Goal: Information Seeking & Learning: Learn about a topic

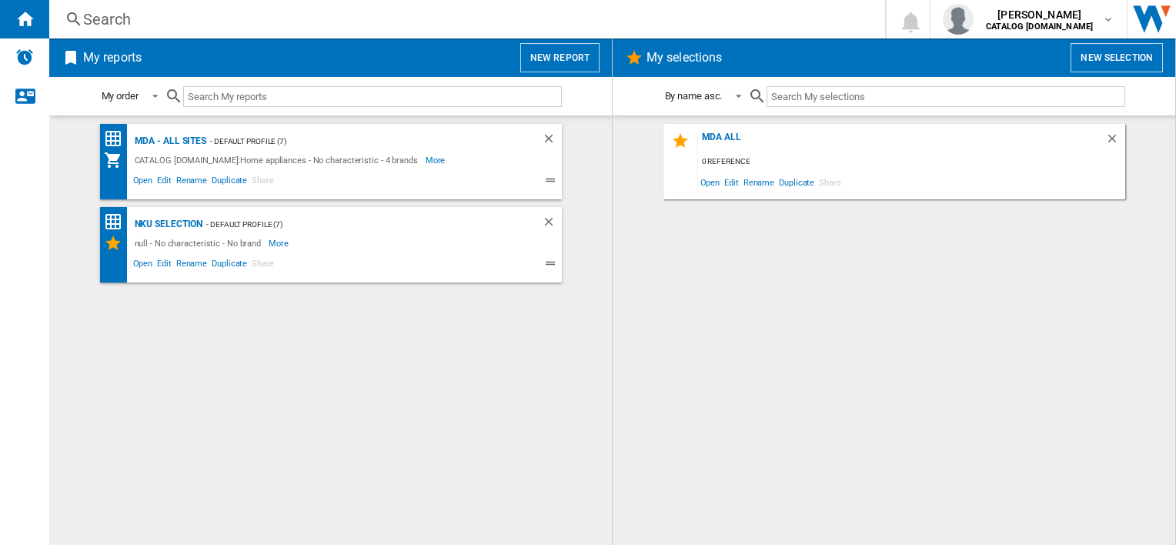
click at [117, 22] on div "Search" at bounding box center [464, 19] width 762 height 22
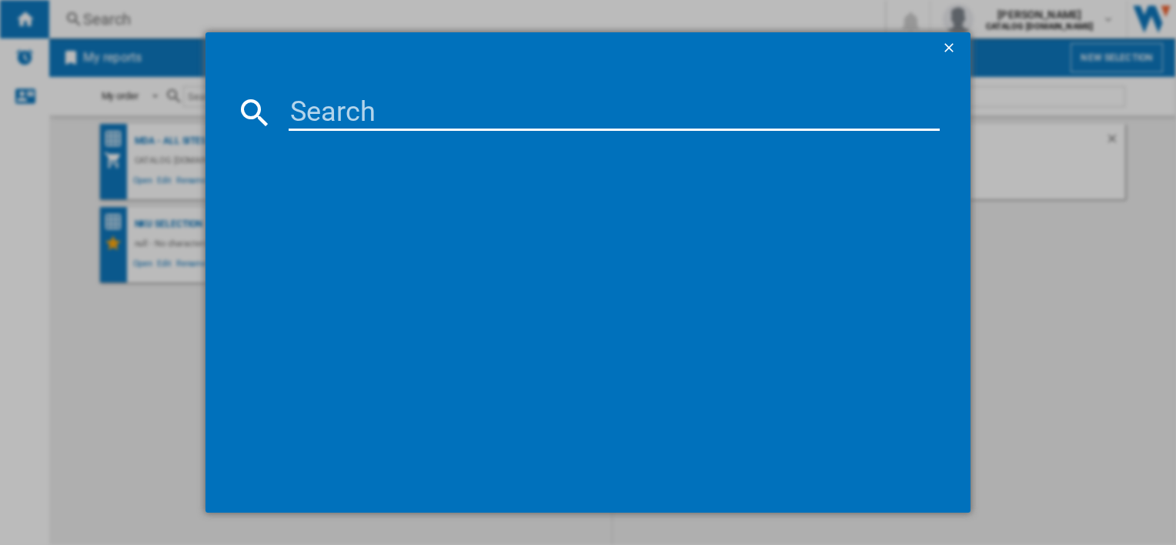
click at [313, 104] on input at bounding box center [614, 112] width 650 height 37
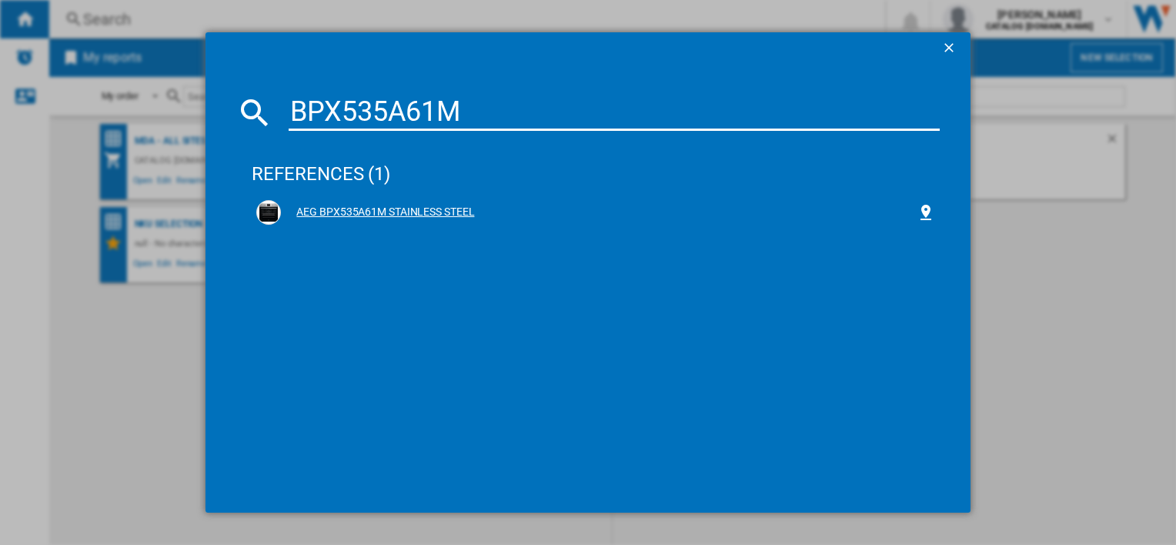
type input "BPX535A61M"
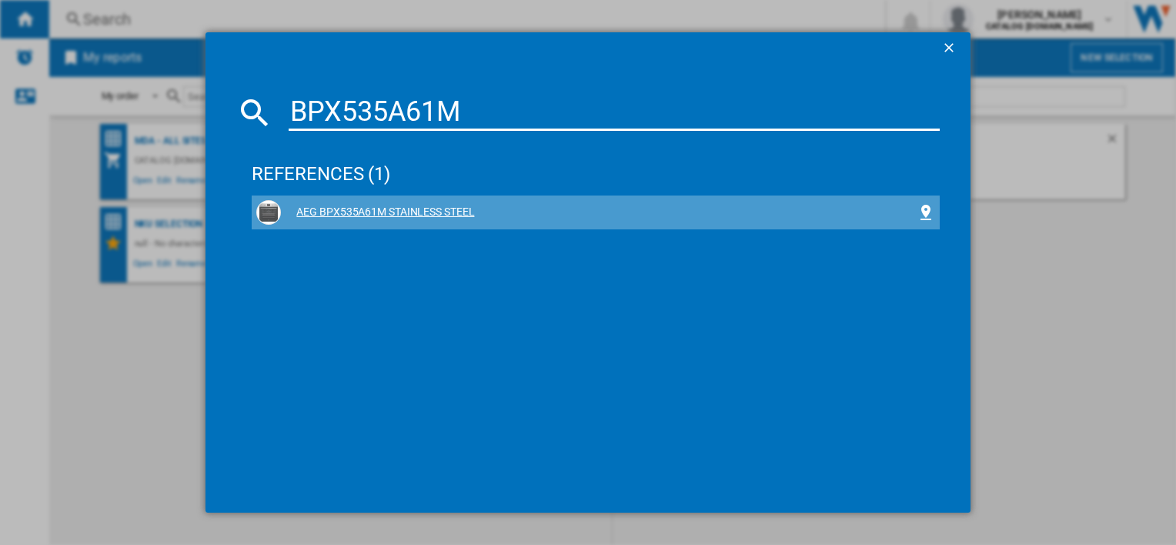
click at [360, 213] on div "AEG BPX535A61M STAINLESS STEEL" at bounding box center [598, 212] width 635 height 15
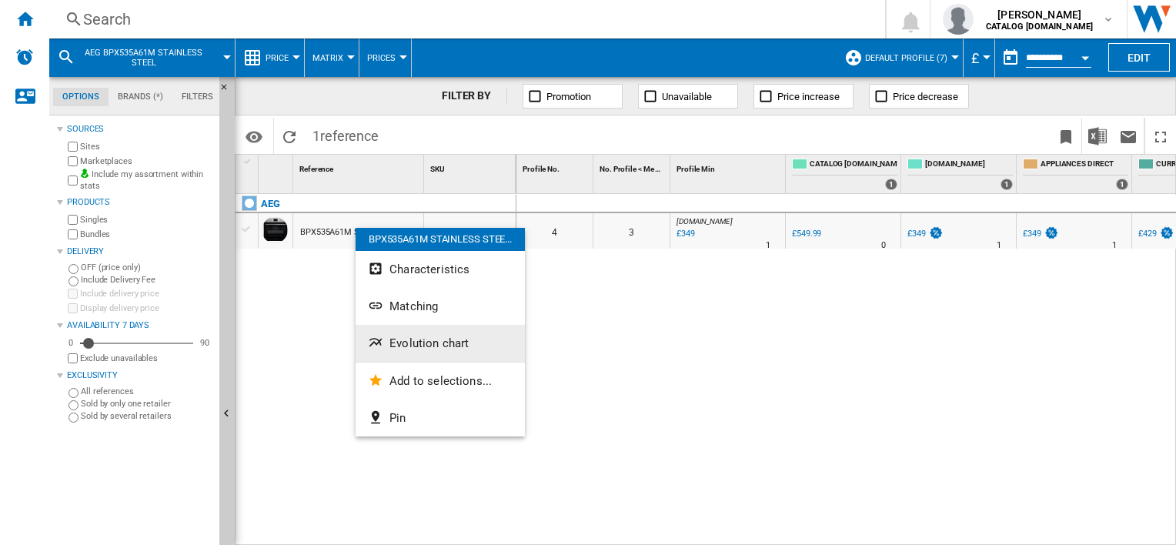
click at [426, 345] on span "Evolution chart" at bounding box center [428, 343] width 79 height 14
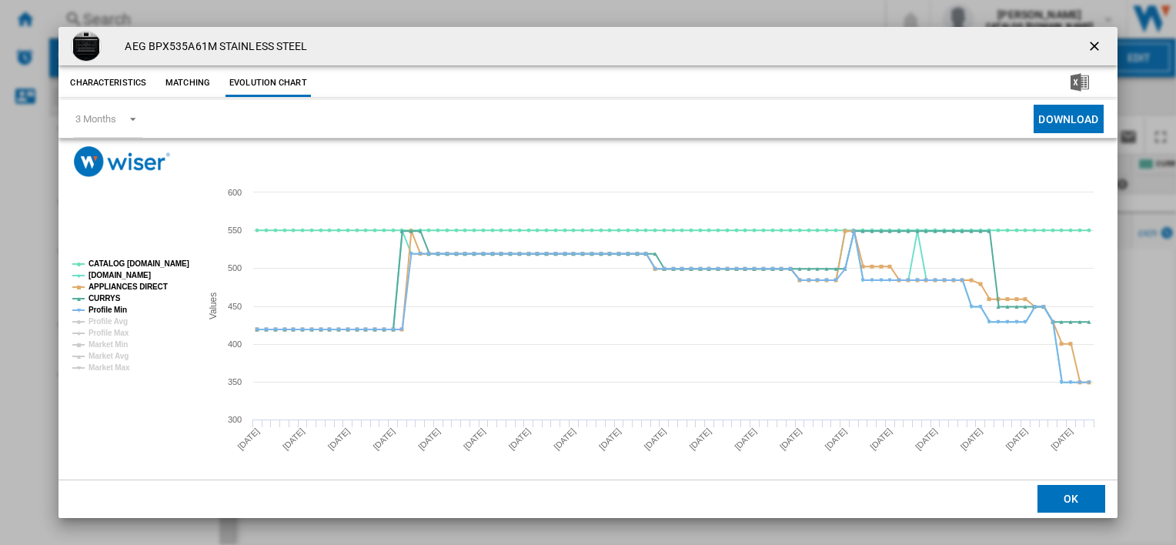
click at [1087, 44] on ng-md-icon "getI18NText('BUTTONS.CLOSE_DIALOG')" at bounding box center [1095, 47] width 18 height 18
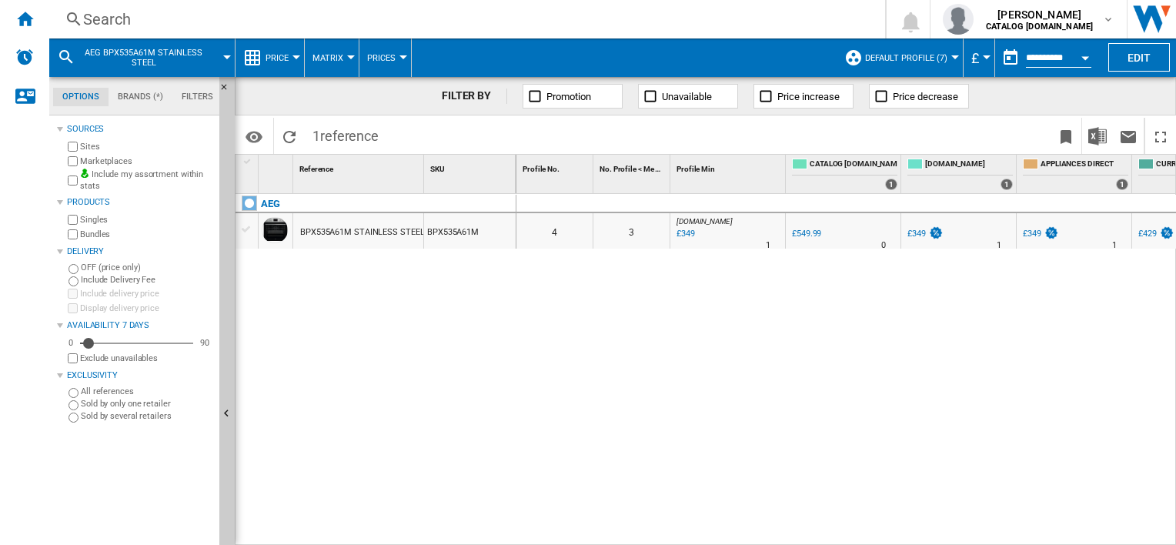
click at [933, 62] on button "Default profile (7)" at bounding box center [910, 57] width 90 height 38
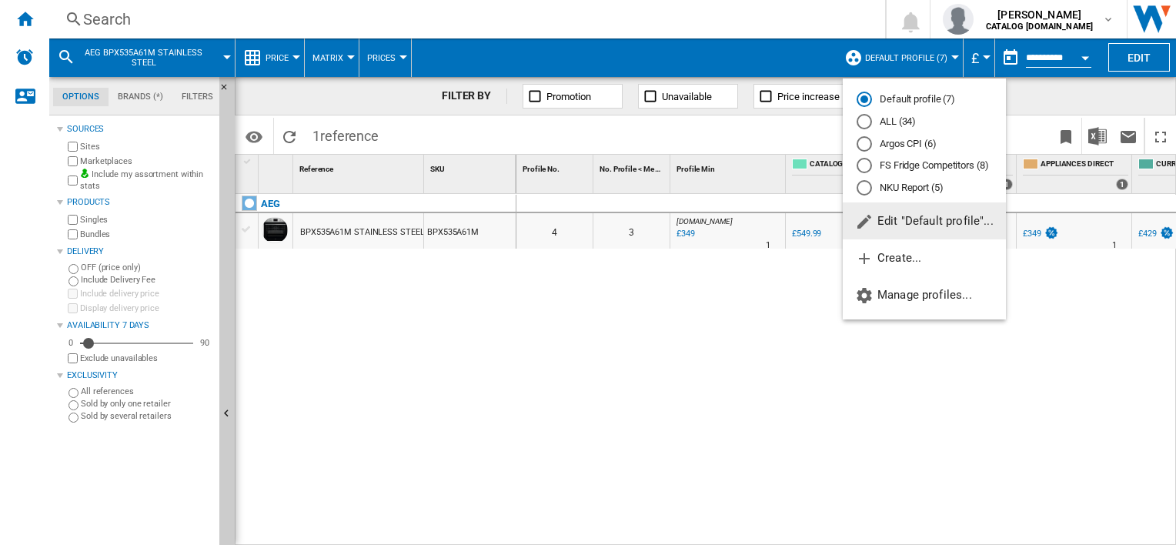
click at [895, 115] on md-radio-button "ALL (34)" at bounding box center [923, 122] width 135 height 15
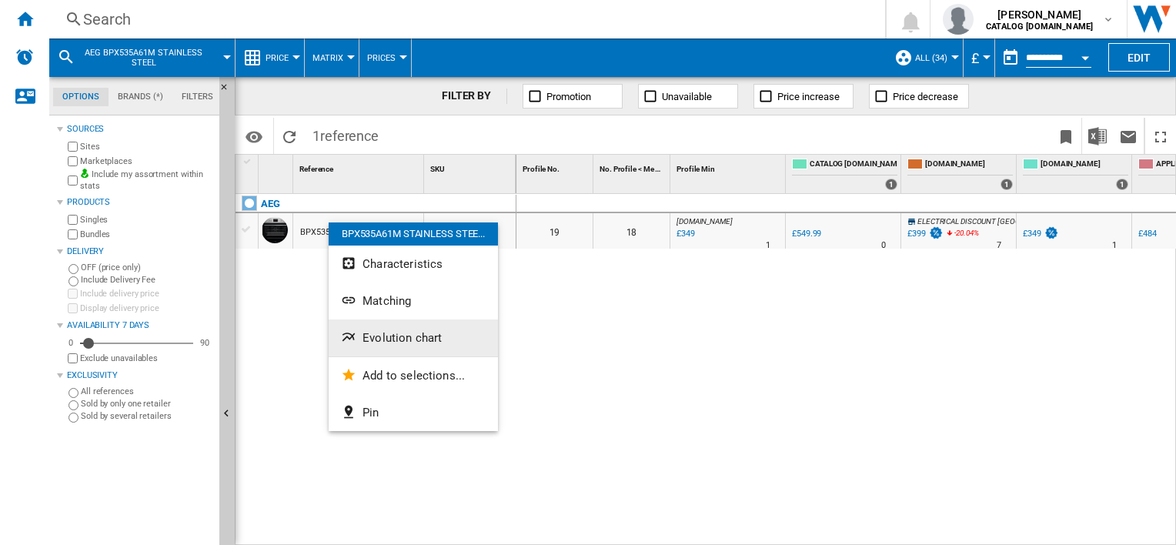
click at [405, 337] on span "Evolution chart" at bounding box center [401, 338] width 79 height 14
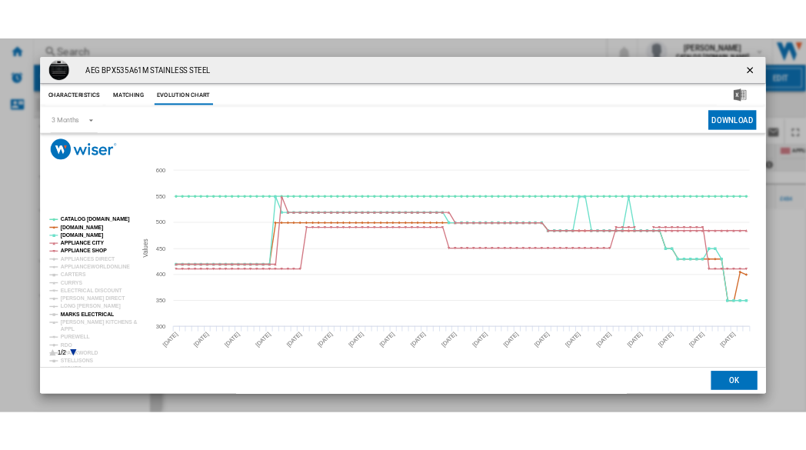
scroll to position [5, 0]
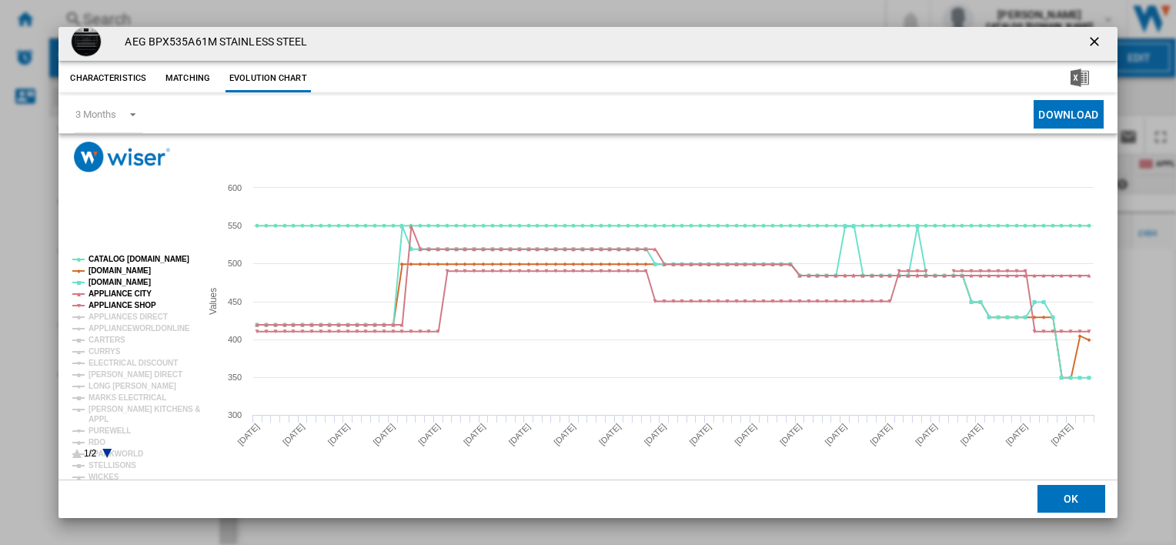
click at [105, 451] on icon "Product popup" at bounding box center [107, 453] width 9 height 9
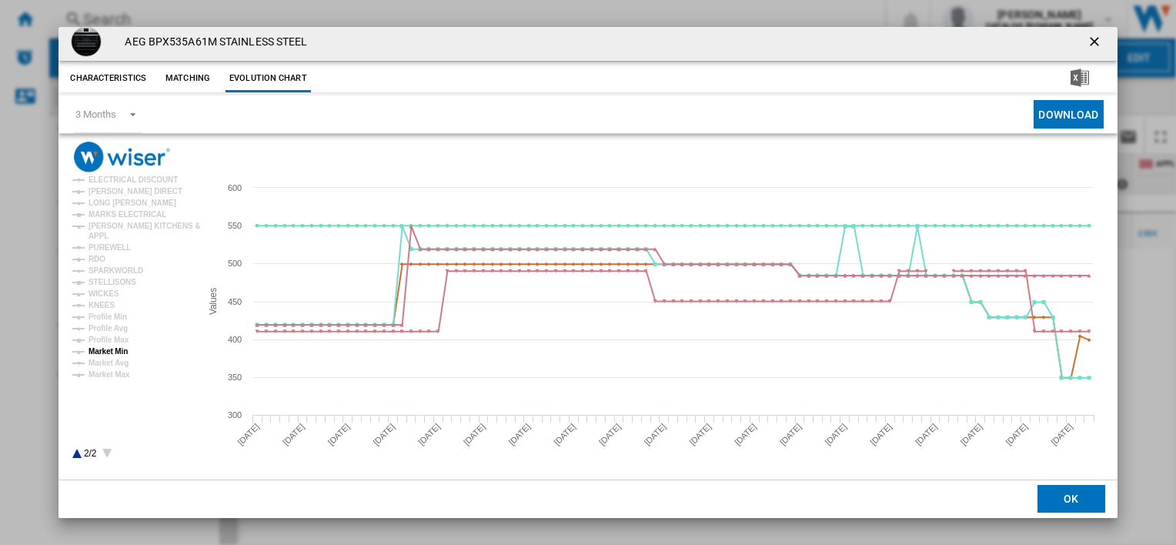
click at [117, 352] on tspan "Market Min" at bounding box center [107, 351] width 39 height 8
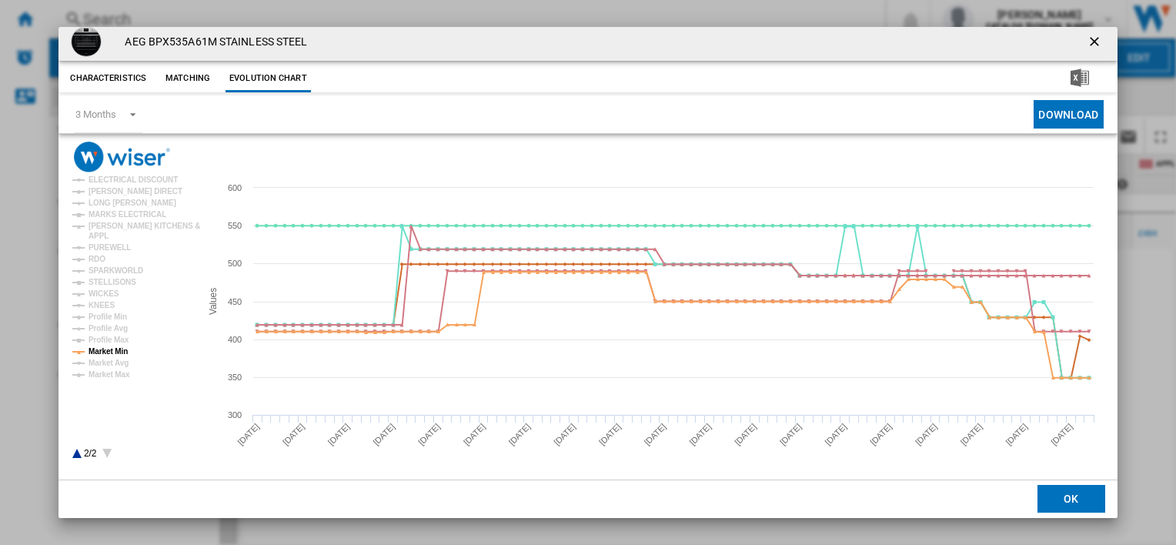
click at [560, 36] on div "AEG BPX535A61M STAINLESS STEEL" at bounding box center [587, 41] width 1058 height 38
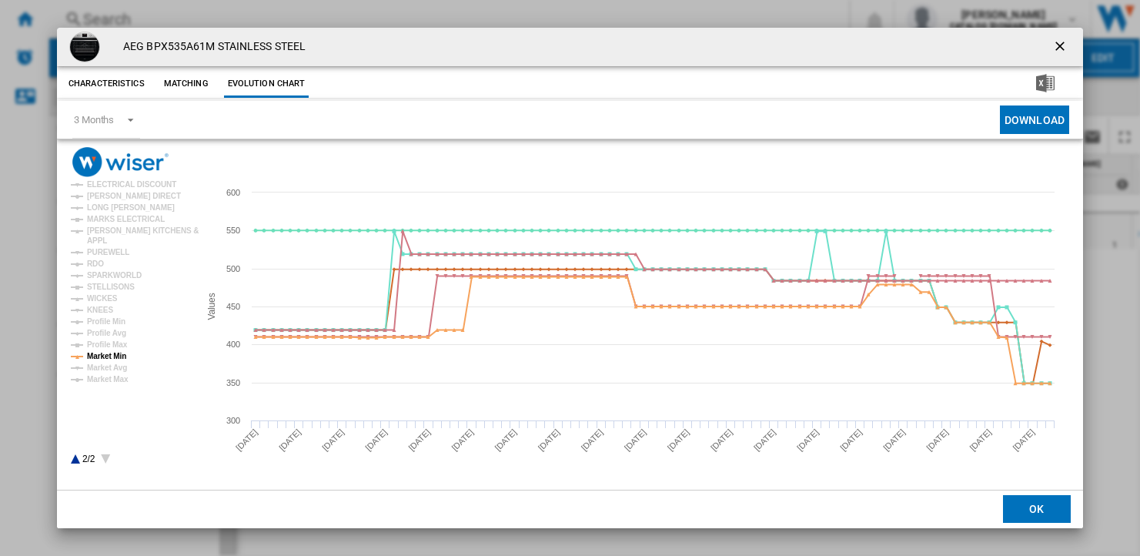
scroll to position [0, 0]
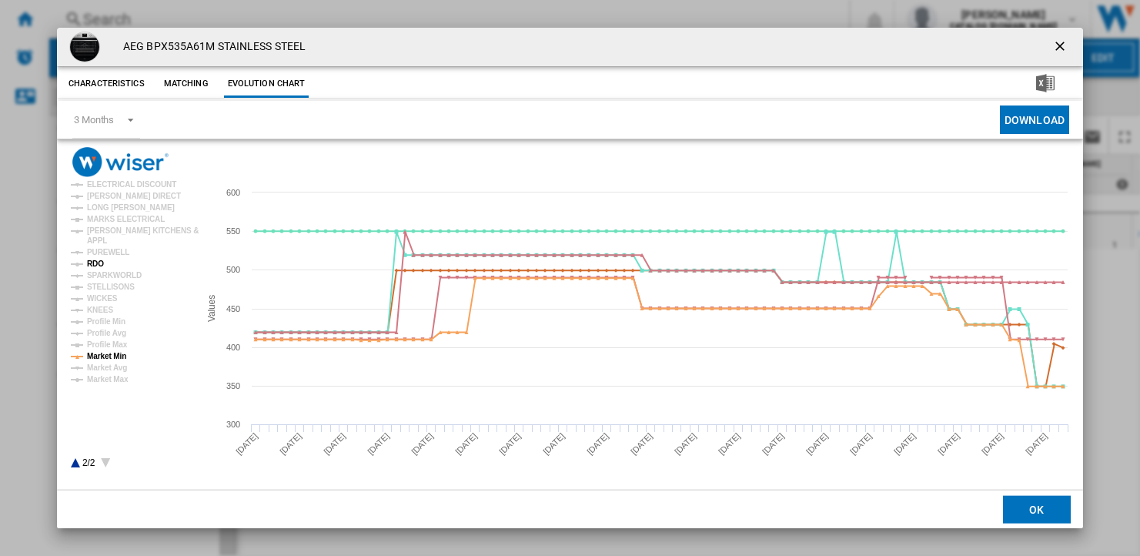
click at [94, 263] on tspan "RDO" at bounding box center [95, 263] width 17 height 8
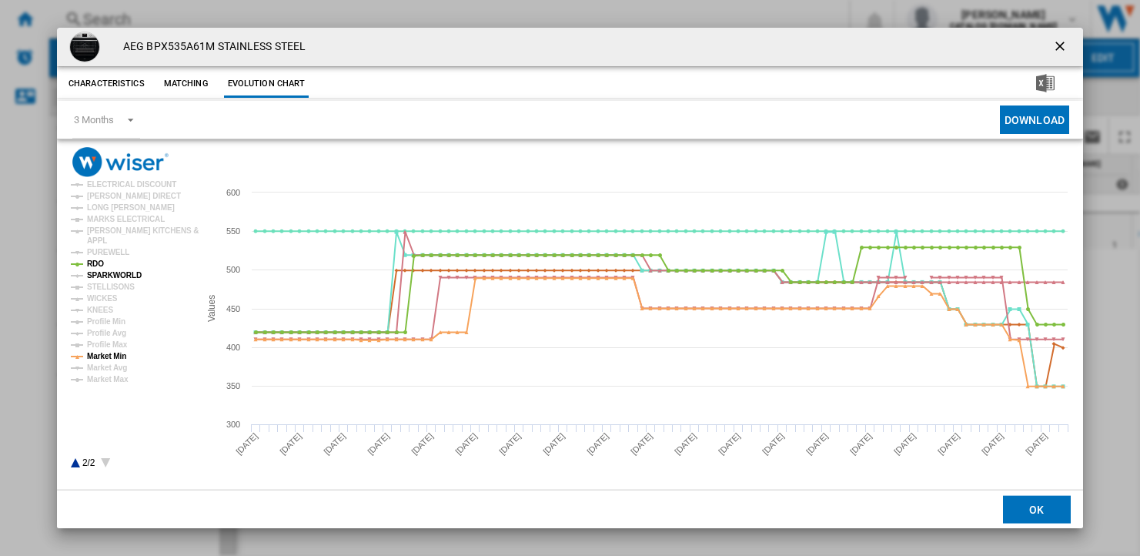
click at [116, 278] on tspan "SPARKWORLD" at bounding box center [114, 275] width 55 height 8
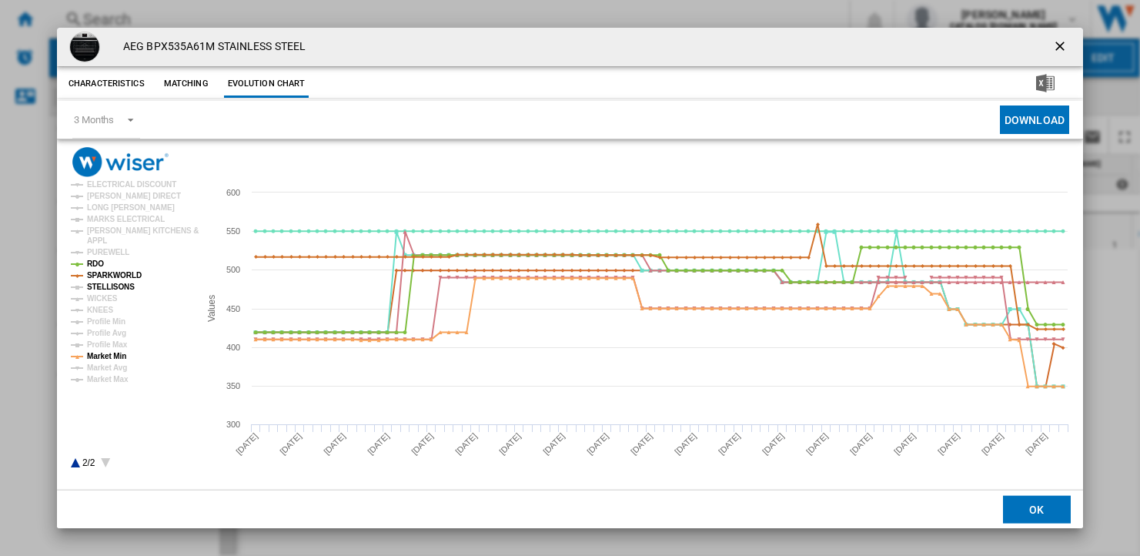
click at [111, 289] on tspan "STELLISONS" at bounding box center [111, 286] width 48 height 8
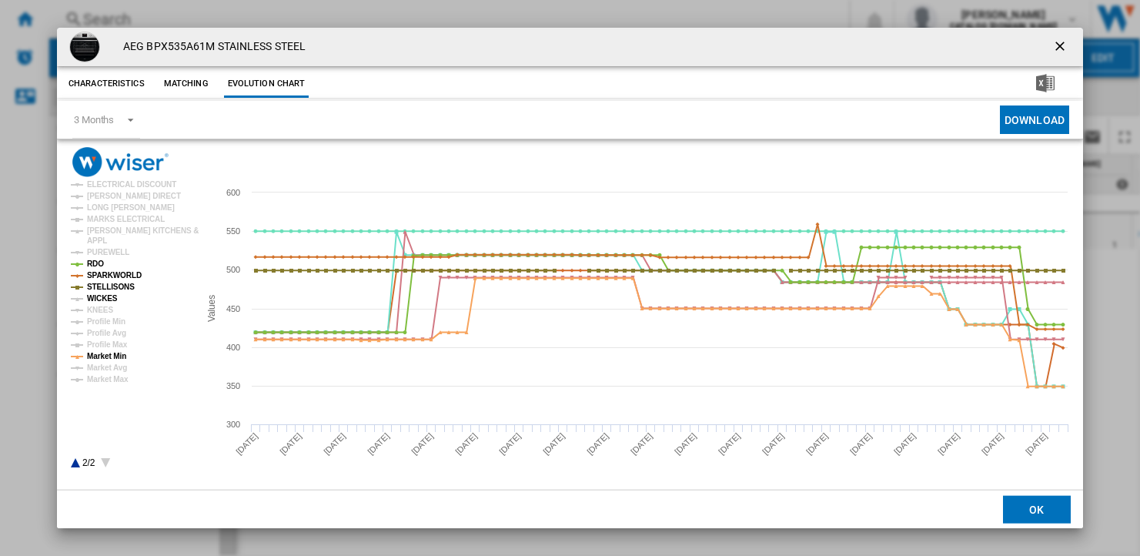
click at [111, 299] on tspan "WICKES" at bounding box center [102, 298] width 31 height 8
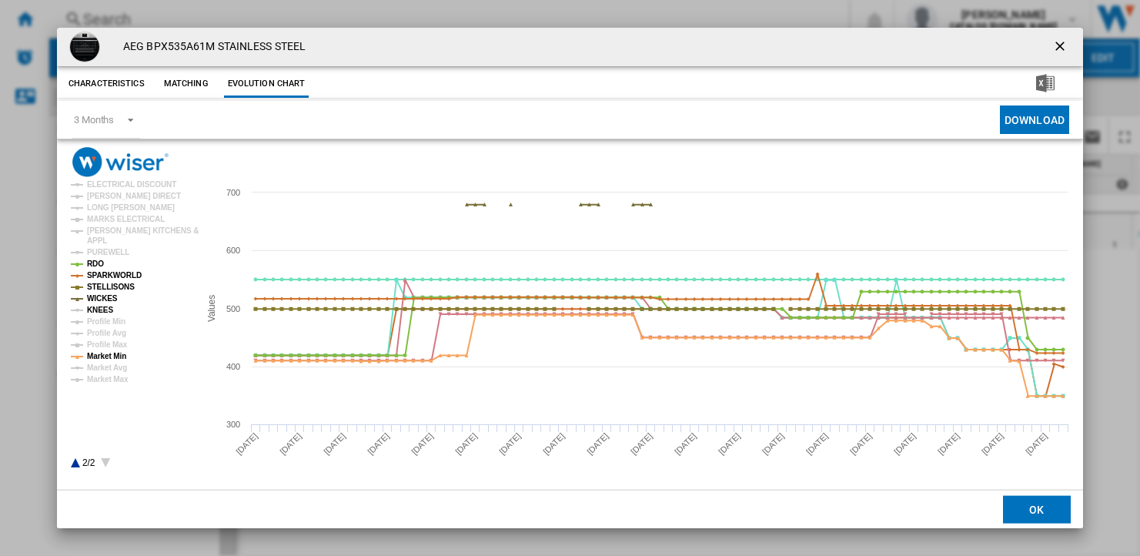
click at [108, 312] on tspan "KNEES" at bounding box center [100, 309] width 26 height 8
click at [1062, 41] on ng-md-icon "getI18NText('BUTTONS.CLOSE_DIALOG')" at bounding box center [1061, 47] width 18 height 18
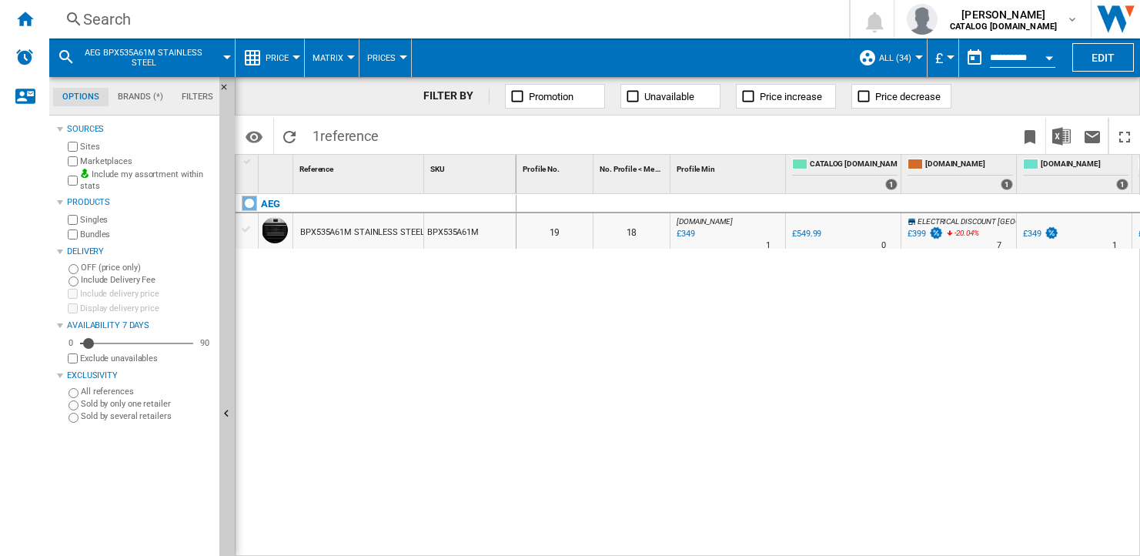
click at [113, 19] on div "Search" at bounding box center [446, 19] width 726 height 22
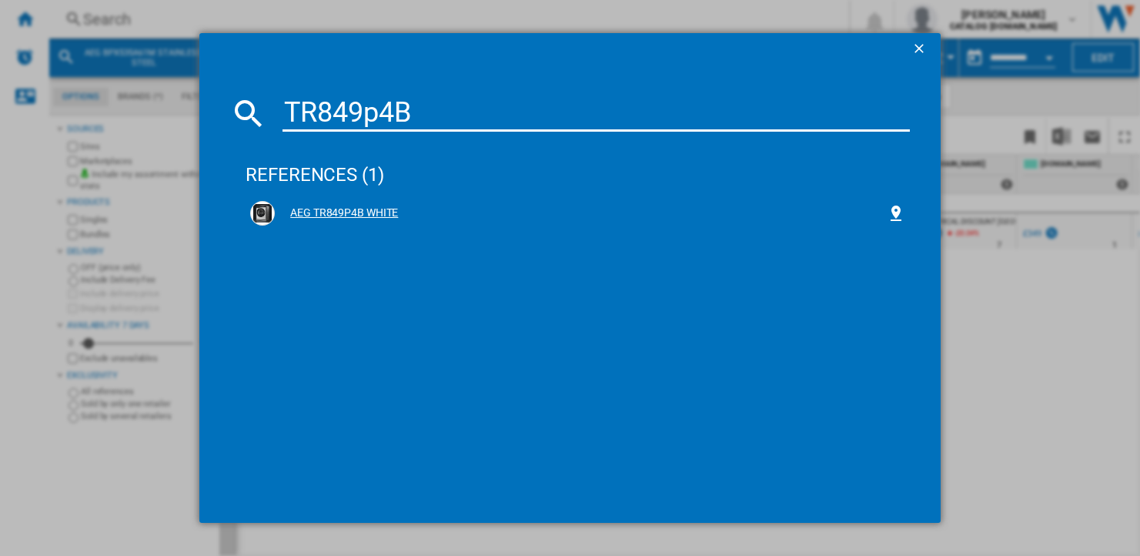
type input "TR849p4B"
click at [357, 209] on div "AEG TR849P4B WHITE" at bounding box center [581, 212] width 612 height 15
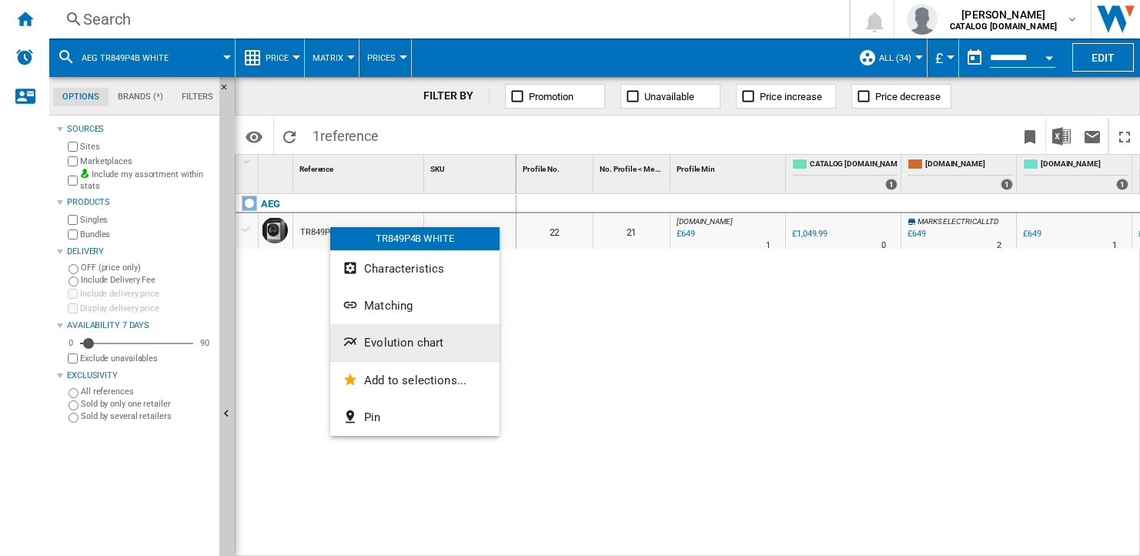
click at [429, 345] on span "Evolution chart" at bounding box center [403, 342] width 79 height 14
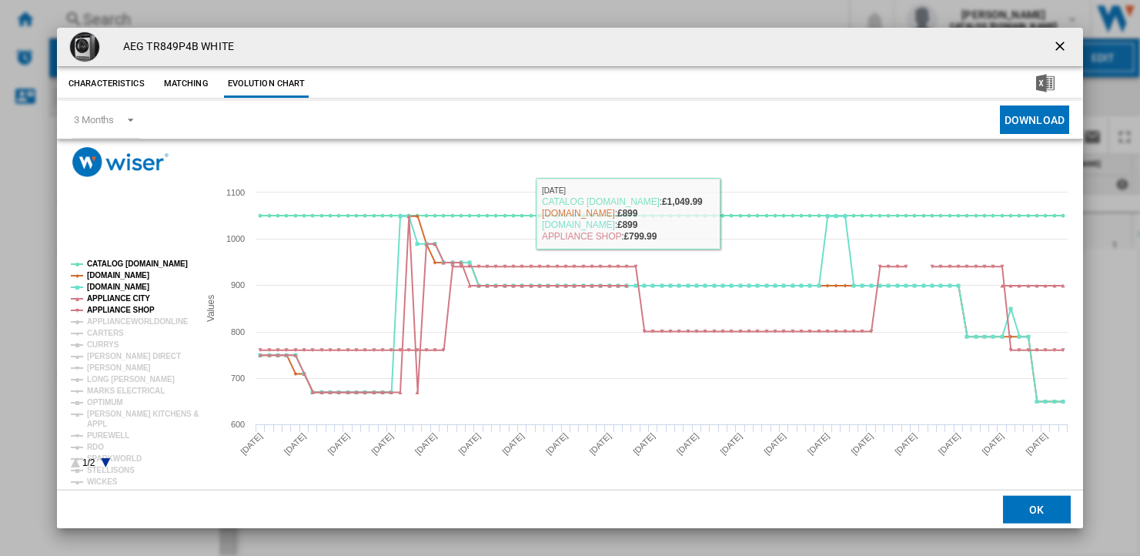
click at [1056, 44] on ng-md-icon "getI18NText('BUTTONS.CLOSE_DIALOG')" at bounding box center [1061, 47] width 18 height 18
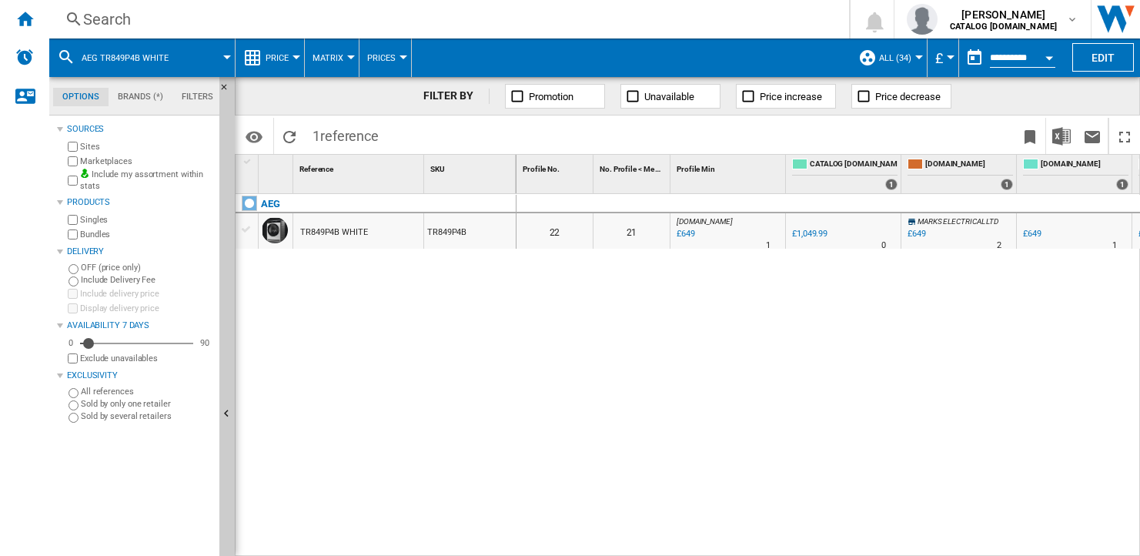
click at [313, 227] on div "TR849P4B WHITE" at bounding box center [334, 232] width 68 height 35
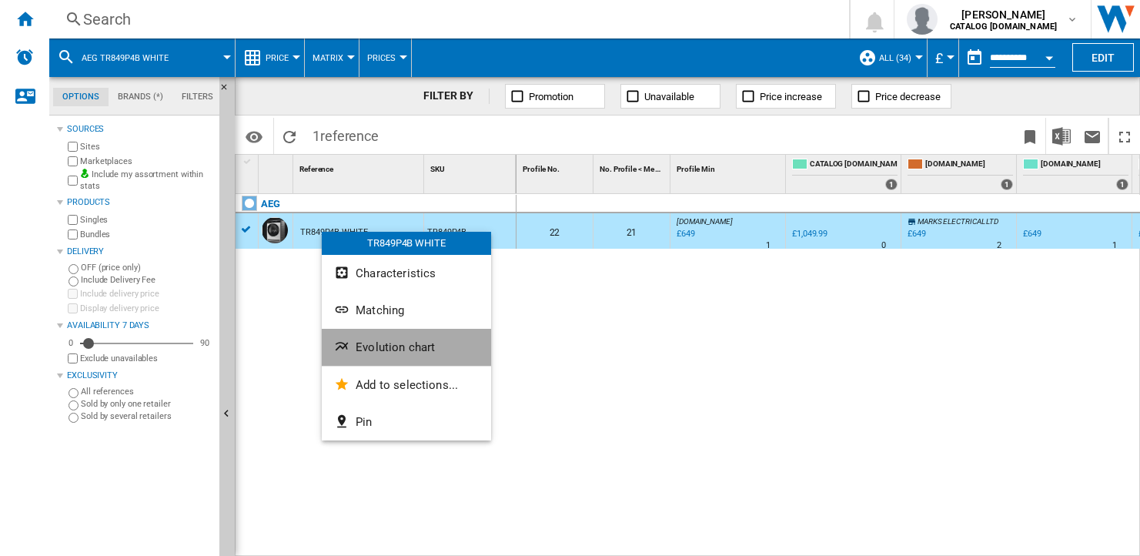
click at [396, 345] on span "Evolution chart" at bounding box center [394, 347] width 79 height 14
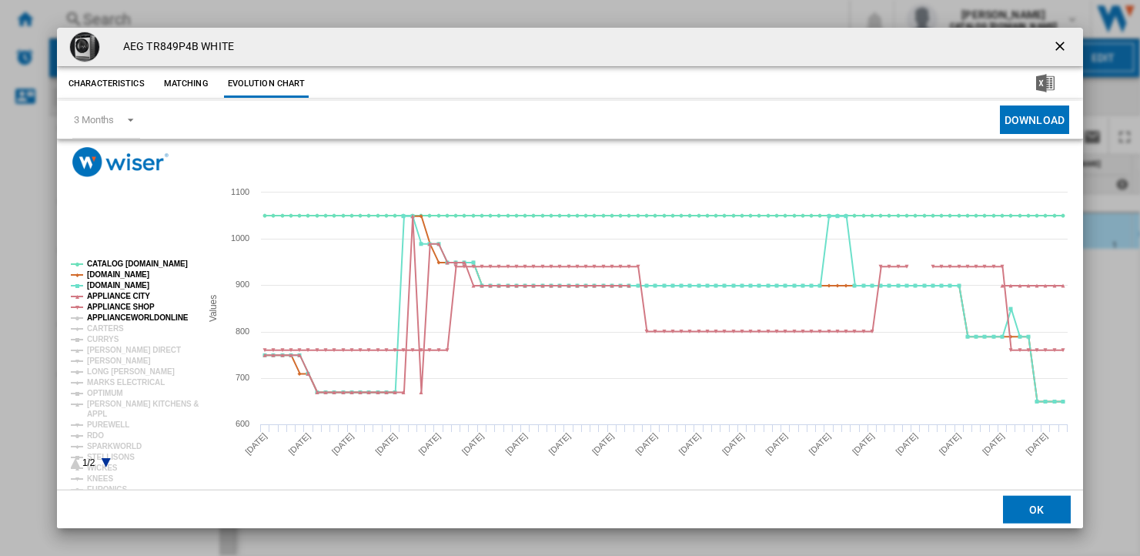
click at [105, 313] on tspan "APPLIANCEWORLDONLINE" at bounding box center [138, 317] width 102 height 8
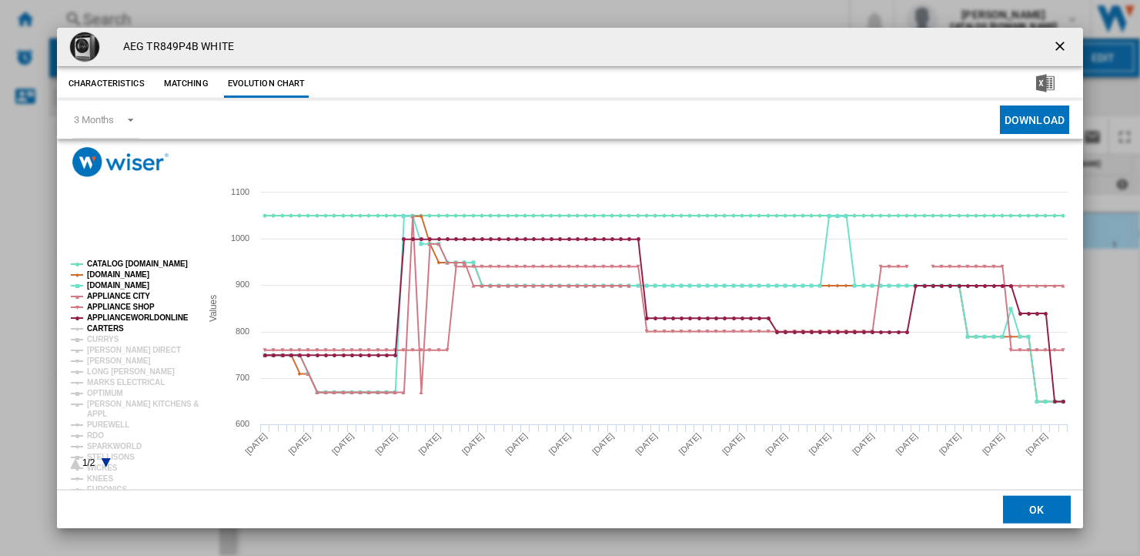
click at [112, 330] on tspan "CARTERS" at bounding box center [105, 328] width 37 height 8
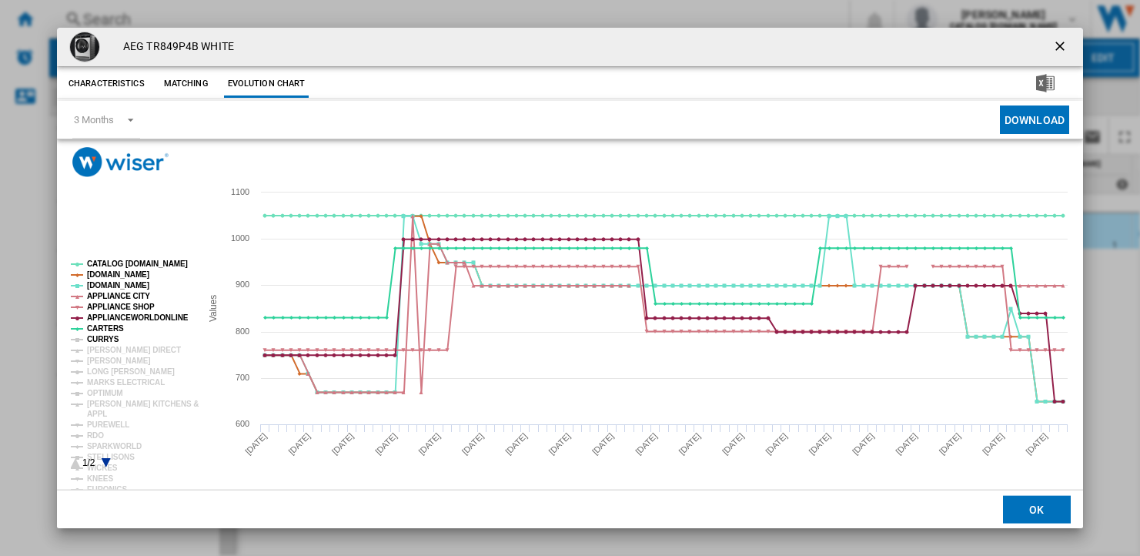
click at [109, 337] on tspan "CURRYS" at bounding box center [103, 339] width 32 height 8
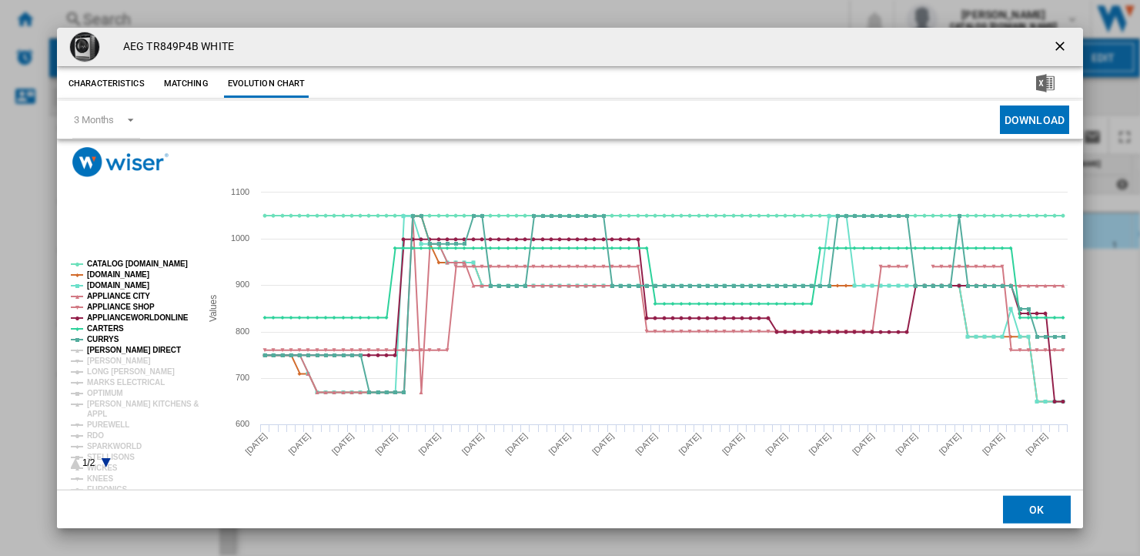
click at [111, 350] on tspan "[PERSON_NAME] DIRECT" at bounding box center [134, 349] width 94 height 8
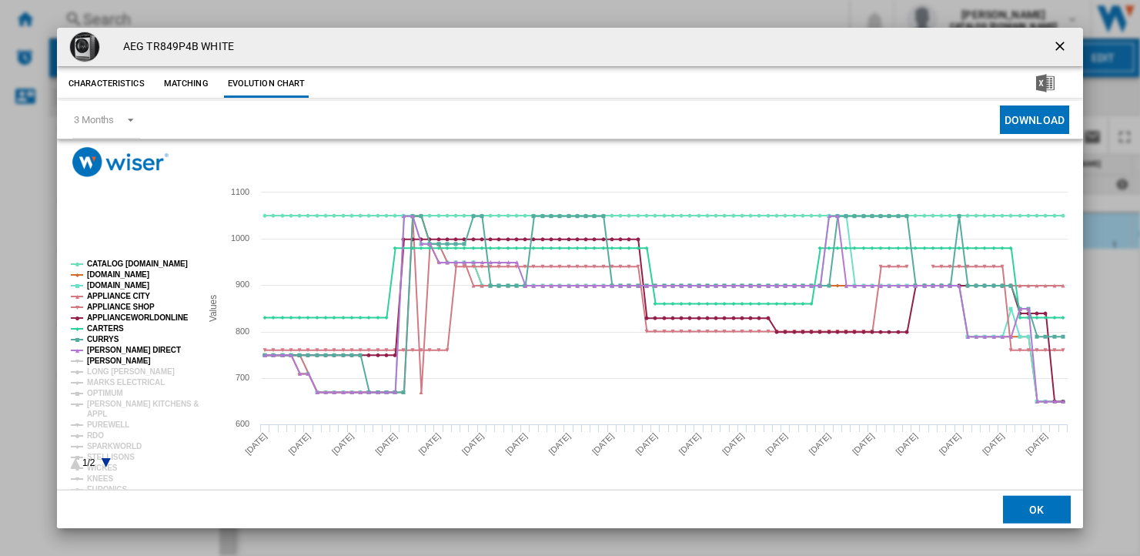
click at [112, 360] on tspan "[PERSON_NAME]" at bounding box center [119, 360] width 64 height 8
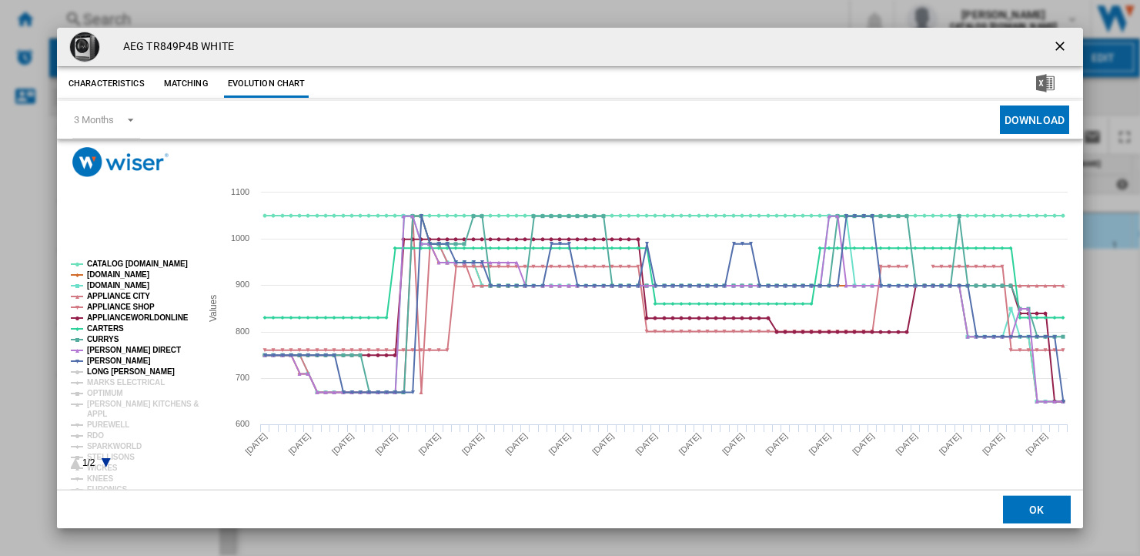
click at [116, 372] on tspan "LONG [PERSON_NAME]" at bounding box center [131, 371] width 88 height 8
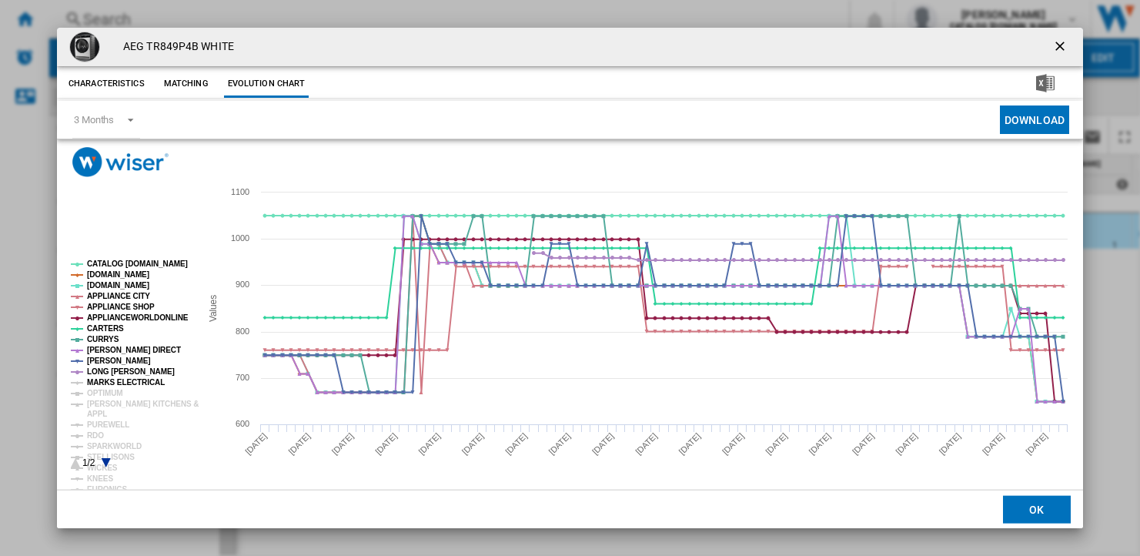
click at [119, 381] on tspan "MARKS ELECTRICAL" at bounding box center [126, 382] width 78 height 8
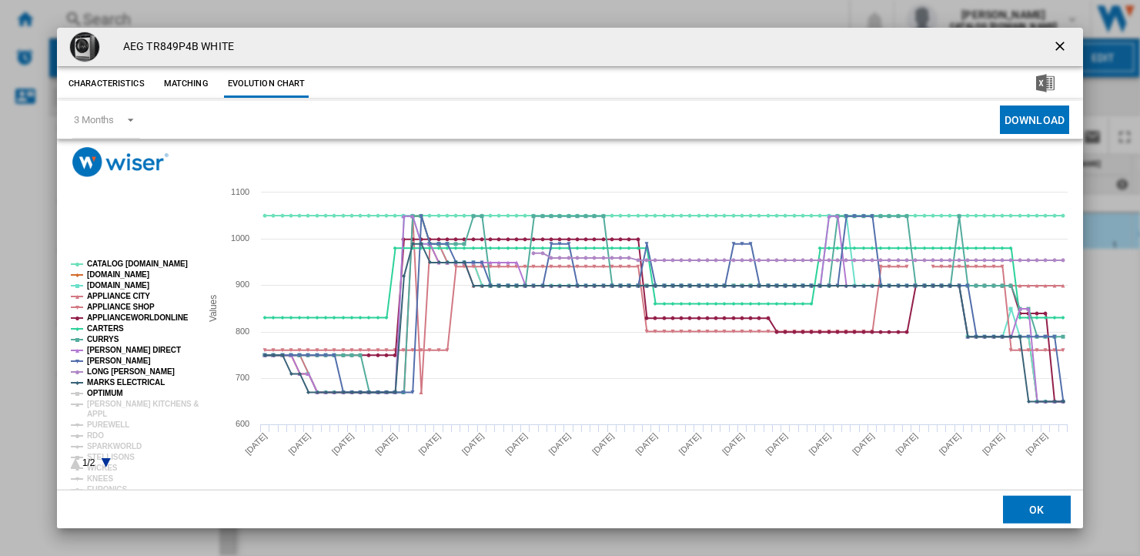
click at [115, 393] on tspan "OPTIMUM" at bounding box center [105, 393] width 36 height 8
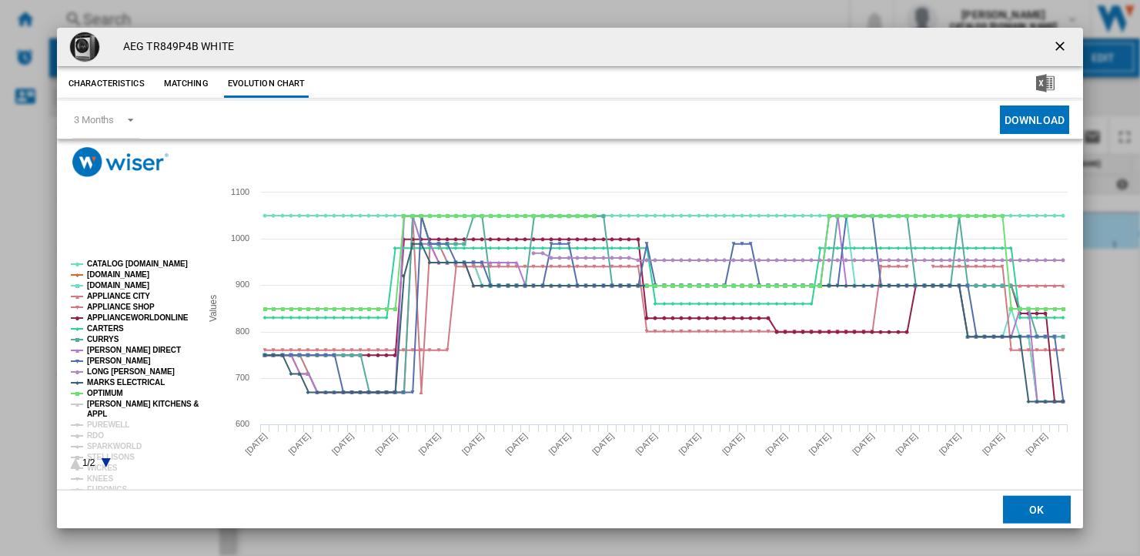
click at [113, 401] on tspan "[PERSON_NAME] KITCHENS &" at bounding box center [143, 403] width 112 height 8
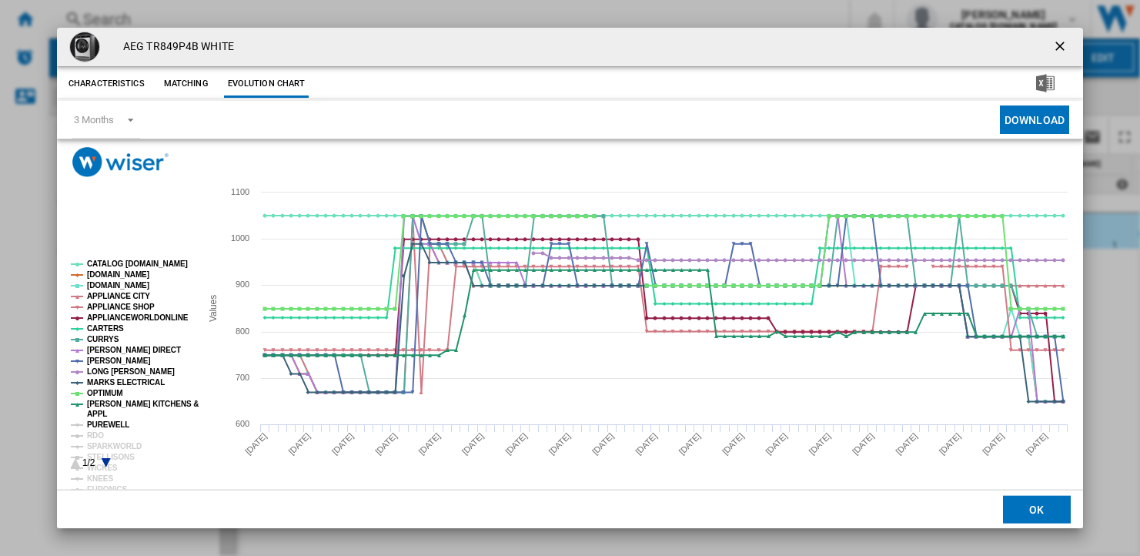
click at [112, 428] on tspan "PUREWELL" at bounding box center [108, 424] width 42 height 8
click at [98, 438] on tspan "RDO" at bounding box center [95, 435] width 17 height 8
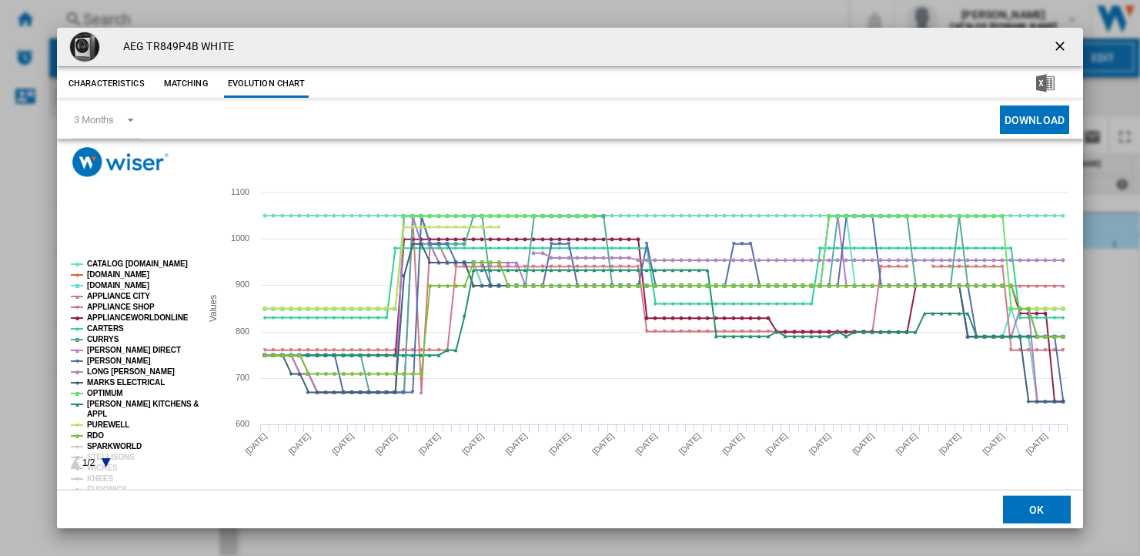
click at [102, 449] on tspan "SPARKWORLD" at bounding box center [114, 446] width 55 height 8
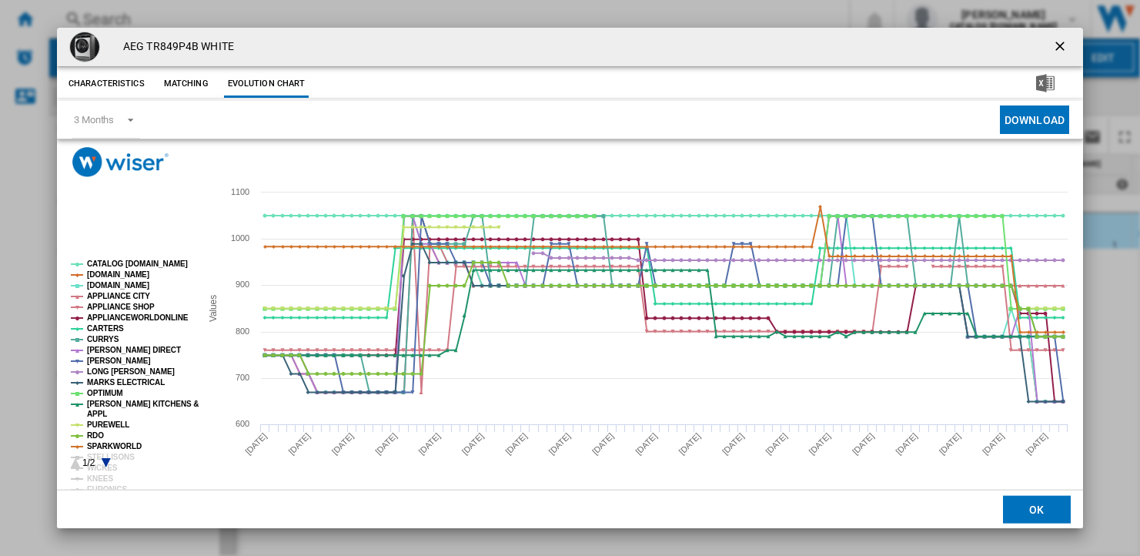
click at [107, 464] on icon "Product popup" at bounding box center [106, 462] width 9 height 9
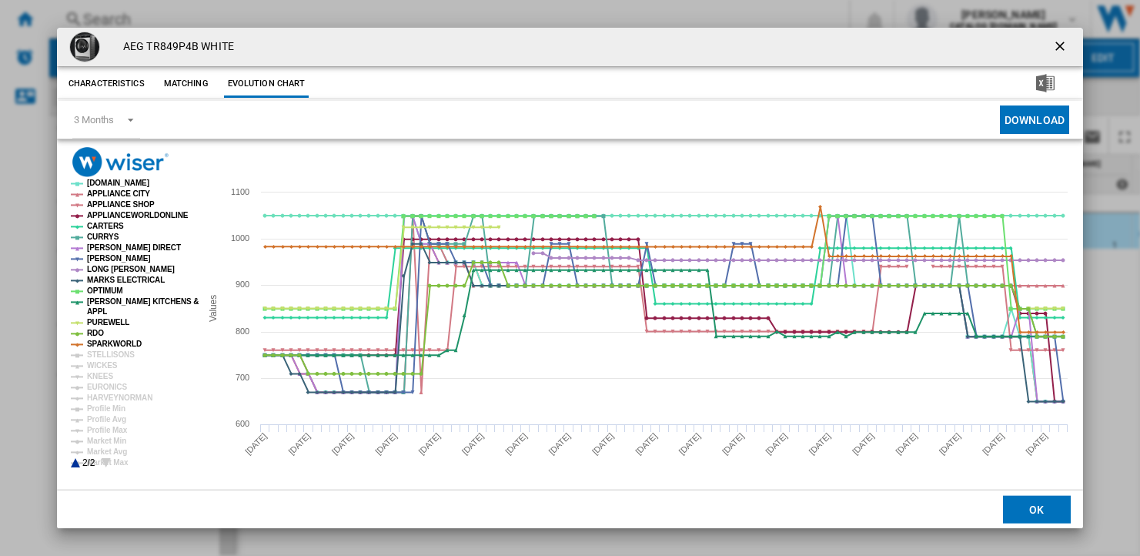
click at [107, 464] on icon "Product popup" at bounding box center [106, 462] width 9 height 9
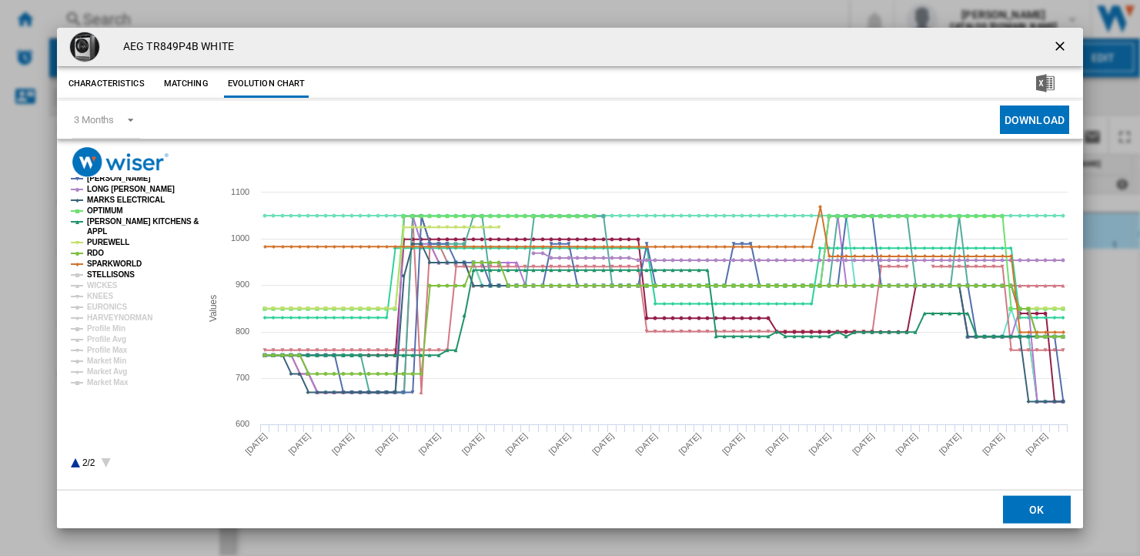
click at [113, 272] on tspan "STELLISONS" at bounding box center [111, 274] width 48 height 8
click at [109, 283] on tspan "WICKES" at bounding box center [102, 285] width 31 height 8
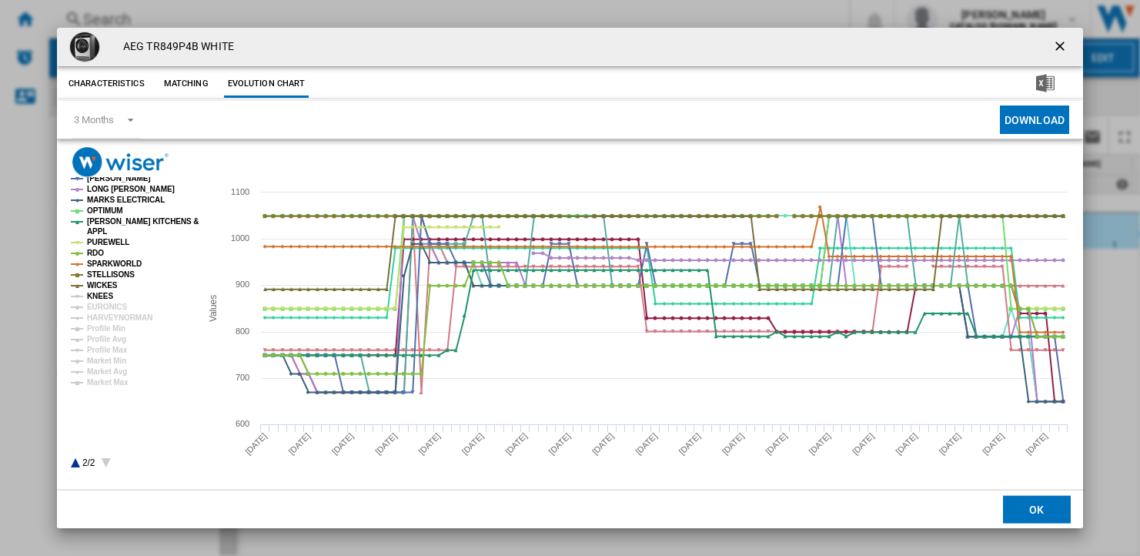
click at [102, 298] on tspan "KNEES" at bounding box center [100, 296] width 26 height 8
click at [103, 309] on tspan "EURONICS" at bounding box center [107, 306] width 40 height 8
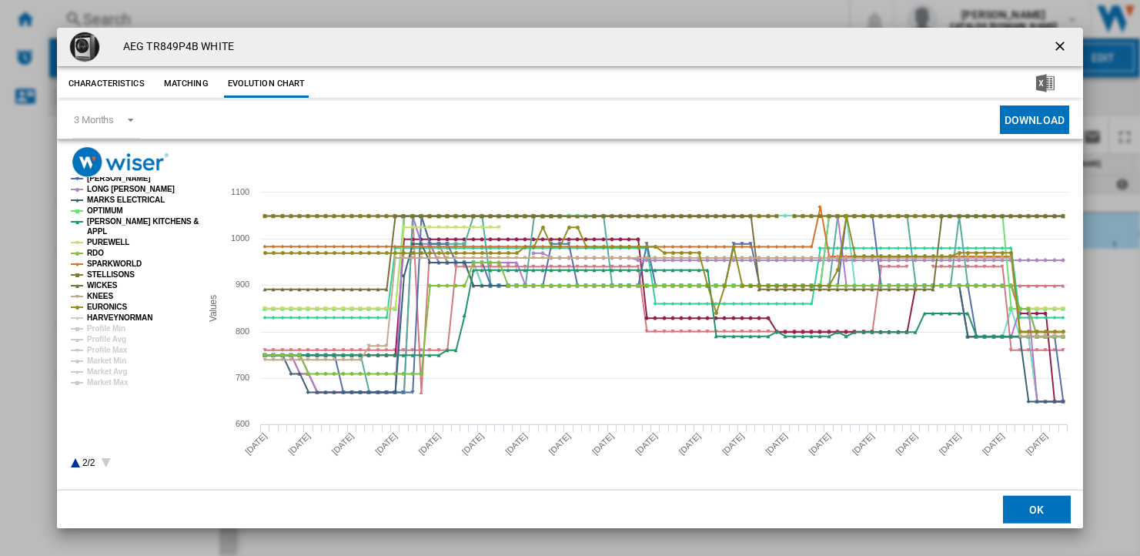
click at [110, 317] on tspan "HARVEYNORMAN" at bounding box center [119, 317] width 65 height 8
click at [112, 327] on tspan "Profile Min" at bounding box center [106, 328] width 38 height 8
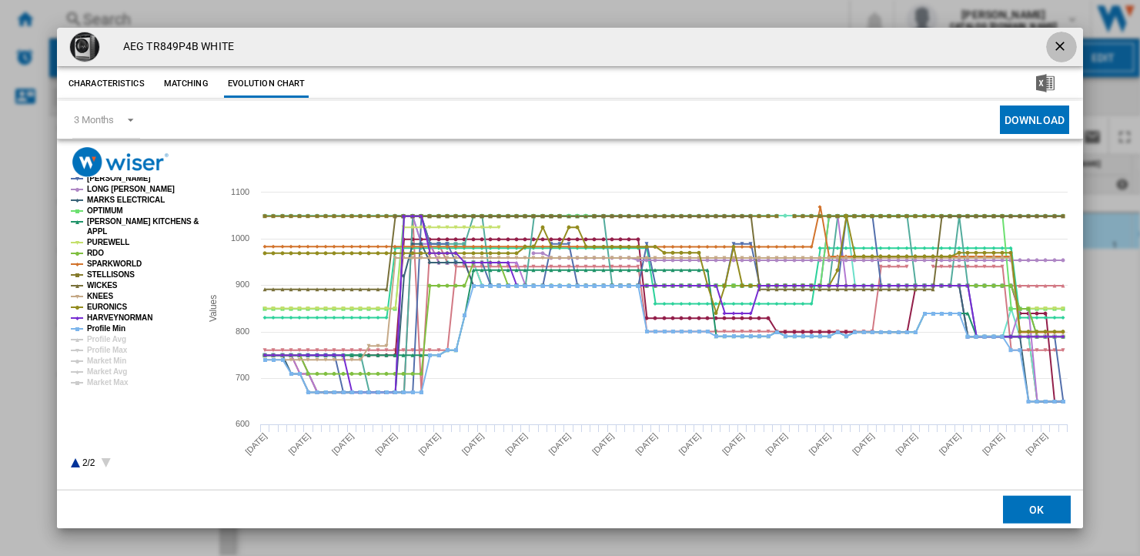
click at [1060, 45] on ng-md-icon "getI18NText('BUTTONS.CLOSE_DIALOG')" at bounding box center [1061, 47] width 18 height 18
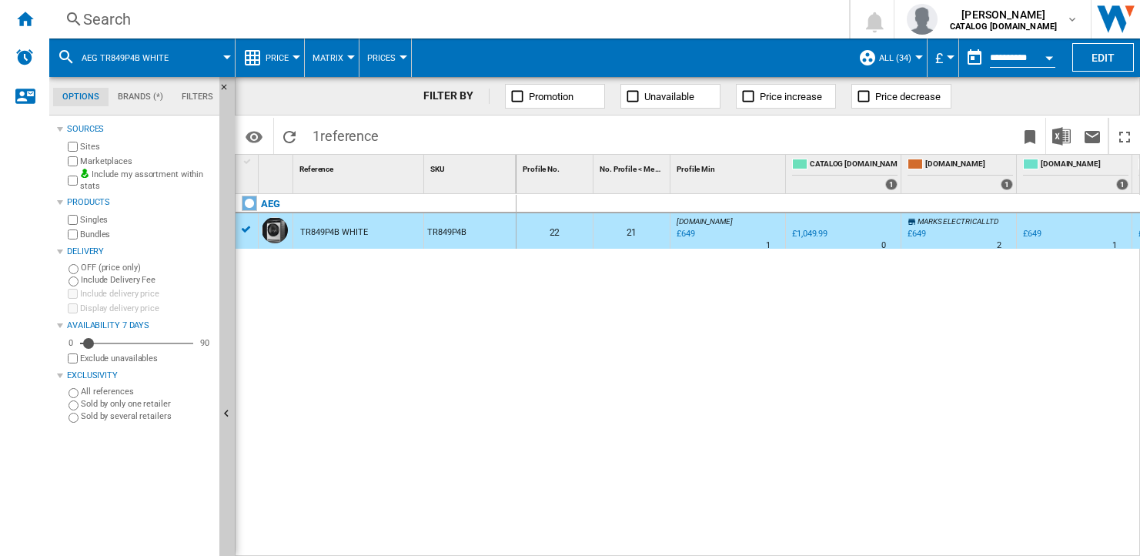
drag, startPoint x: 650, startPoint y: 439, endPoint x: 662, endPoint y: 427, distance: 16.9
click at [650, 439] on div "0 0 22 21 [DOMAIN_NAME] : AO -38.2 % £649 % N/A 1 [DOMAIN_NAME] : AO 0.0 % £1,0…" at bounding box center [828, 375] width 624 height 362
